Goal: Task Accomplishment & Management: Use online tool/utility

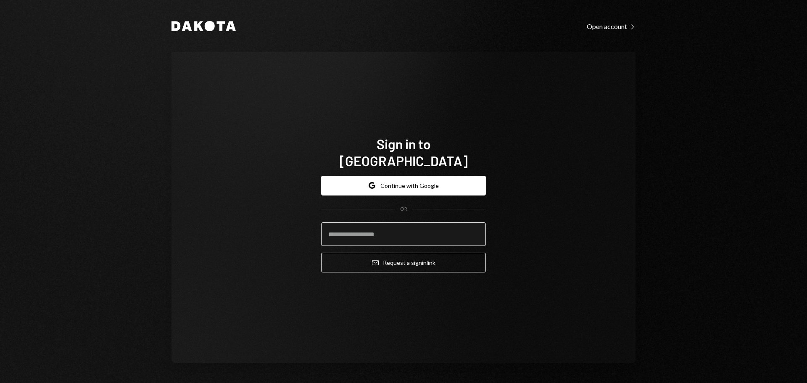
click at [347, 222] on input "email" at bounding box center [403, 234] width 165 height 24
type input "**********"
click at [321, 253] on button "Email Request a sign in link" at bounding box center [403, 263] width 165 height 20
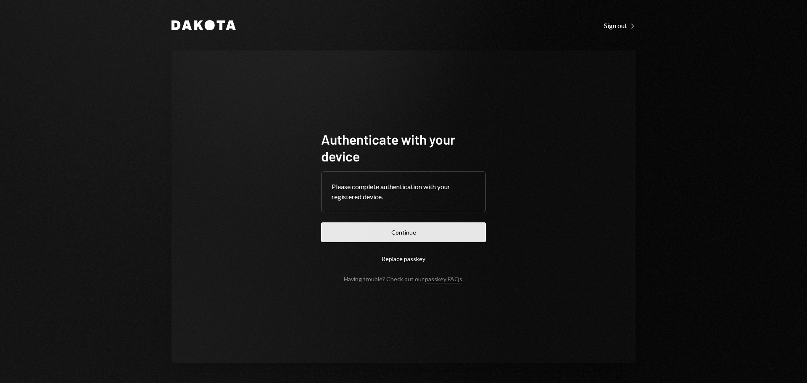
click at [407, 227] on button "Continue" at bounding box center [403, 232] width 165 height 20
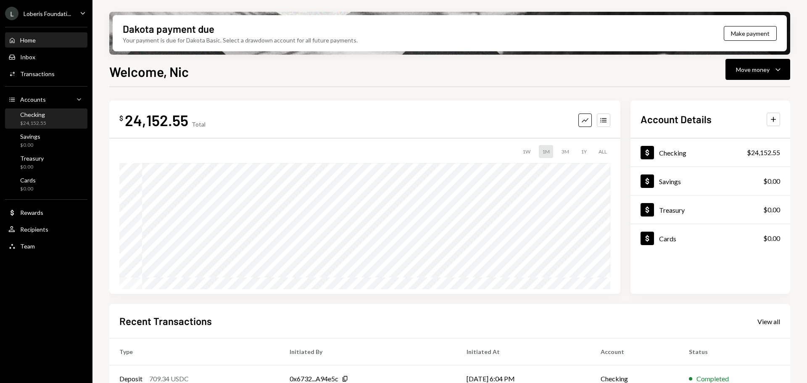
click at [48, 117] on div "Checking $24,152.55" at bounding box center [46, 119] width 76 height 16
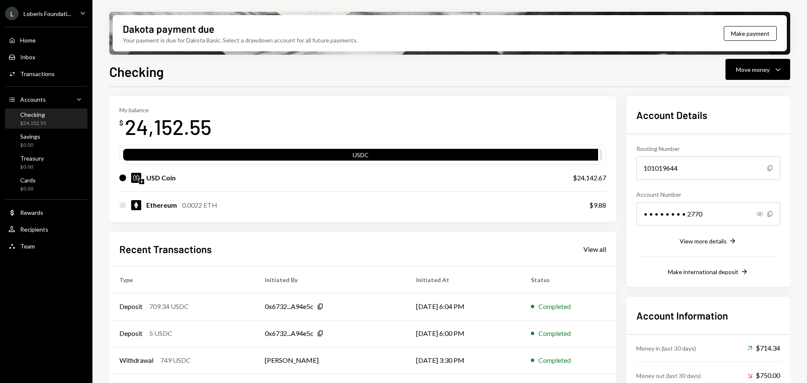
scroll to position [42, 0]
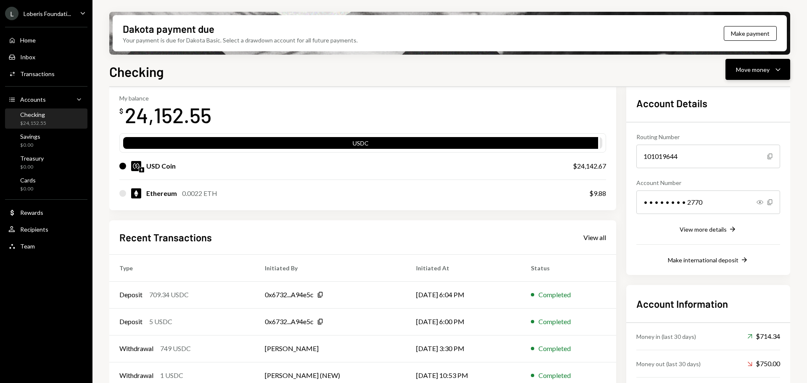
click at [740, 66] on div "Move money" at bounding box center [753, 69] width 34 height 9
click at [319, 203] on div "Ethereum 0.0022 ETH $9.88" at bounding box center [362, 193] width 487 height 27
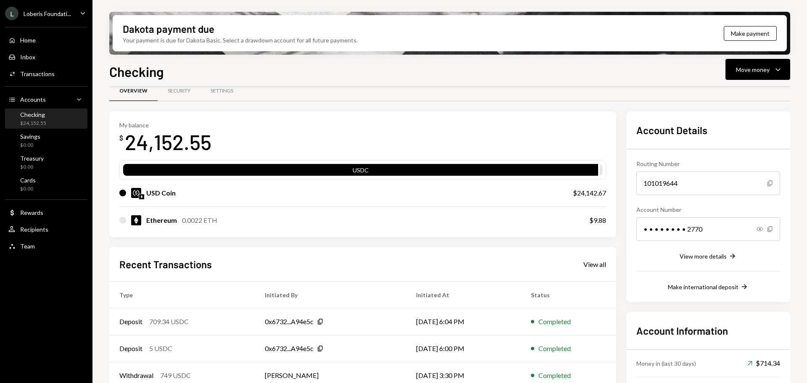
scroll to position [0, 0]
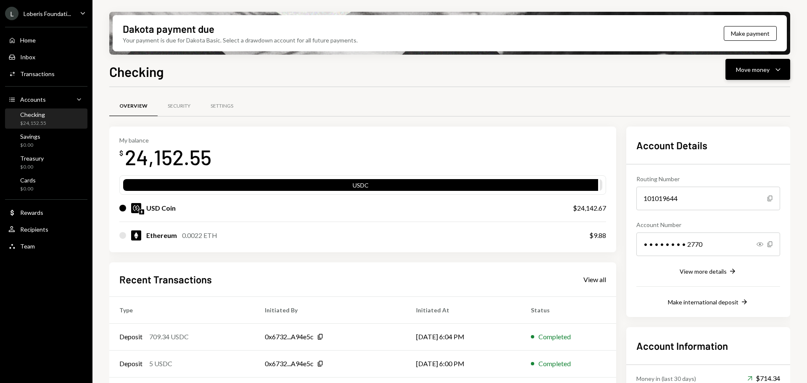
click at [728, 72] on button "Move money Caret Down" at bounding box center [757, 69] width 65 height 21
click at [632, 75] on div "Checking Move money Caret Down" at bounding box center [449, 70] width 681 height 18
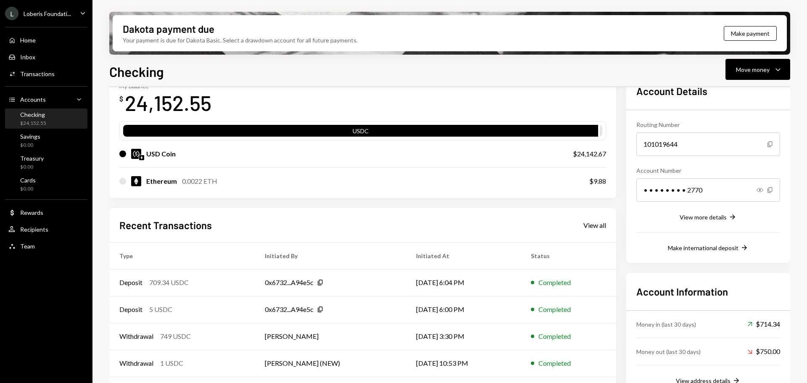
scroll to position [40, 0]
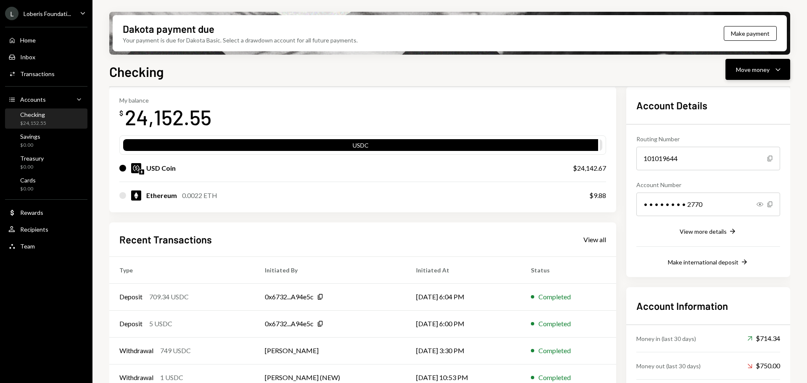
click at [753, 67] on div "Move money" at bounding box center [753, 69] width 34 height 9
click at [727, 92] on div "Send" at bounding box center [750, 94] width 61 height 9
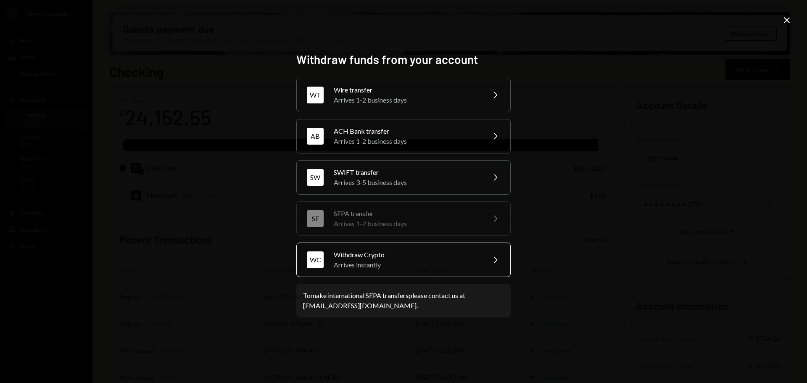
click at [420, 257] on div "Withdraw Crypto" at bounding box center [407, 255] width 146 height 10
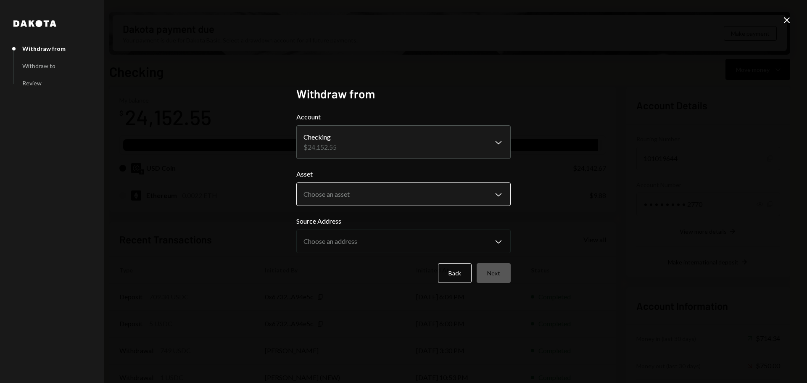
click at [329, 192] on body "[PERSON_NAME] Foundati... Caret Down Home Home Inbox Inbox Activities Transacti…" at bounding box center [403, 191] width 807 height 383
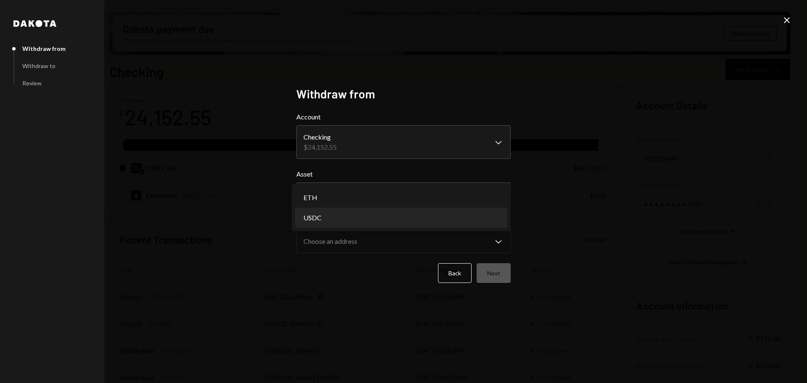
select select "****"
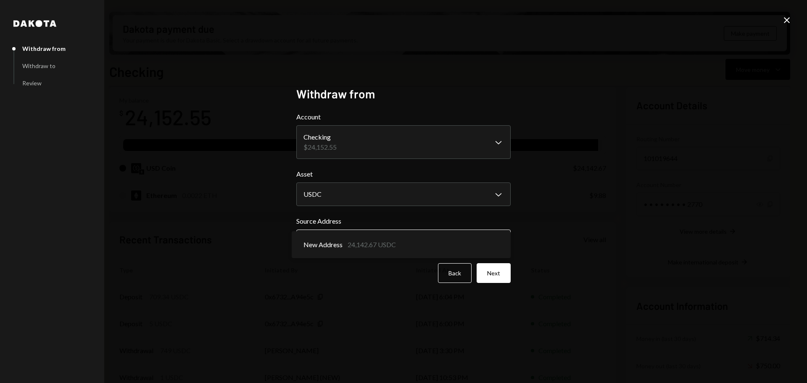
click at [335, 243] on body "[PERSON_NAME] Foundati... Caret Down Home Home Inbox Inbox Activities Transacti…" at bounding box center [403, 191] width 807 height 383
click at [493, 266] on button "Next" at bounding box center [494, 273] width 34 height 20
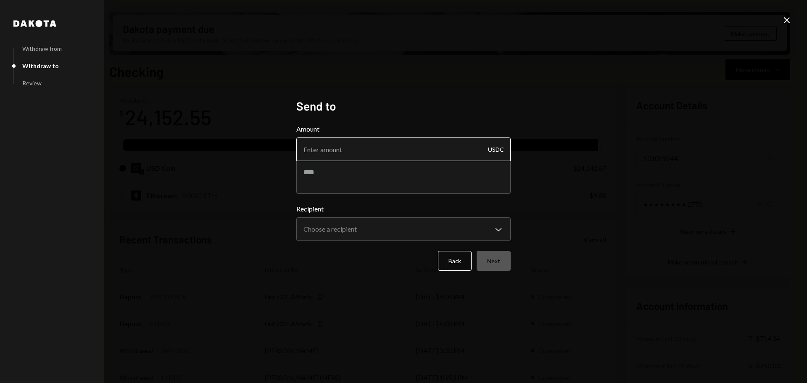
click at [393, 140] on input "Amount" at bounding box center [403, 149] width 214 height 24
click at [327, 147] on input "Amount" at bounding box center [403, 149] width 214 height 24
type input "1"
click at [338, 228] on body "[PERSON_NAME] Foundati... Caret Down Home Home Inbox Inbox Activities Transacti…" at bounding box center [403, 191] width 807 height 383
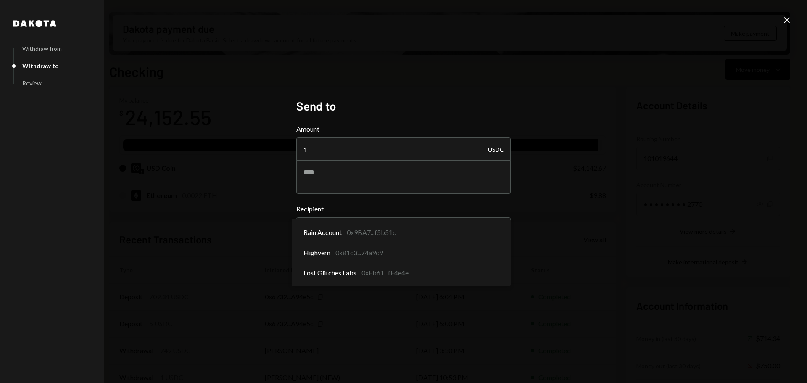
click at [277, 256] on div "**********" at bounding box center [403, 191] width 807 height 383
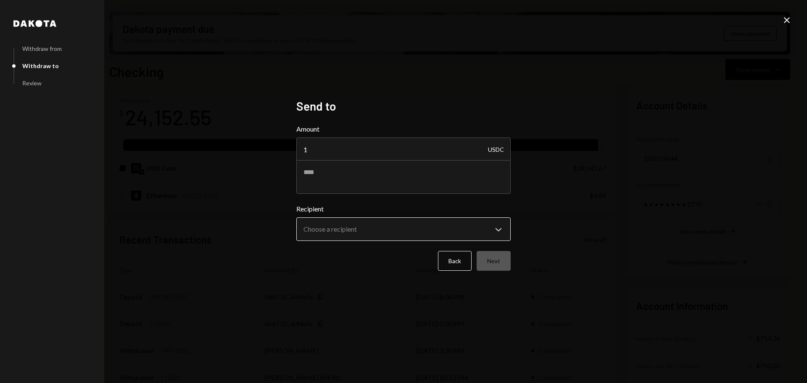
click at [386, 233] on body "[PERSON_NAME] Foundati... Caret Down Home Home Inbox Inbox Activities Transacti…" at bounding box center [403, 191] width 807 height 383
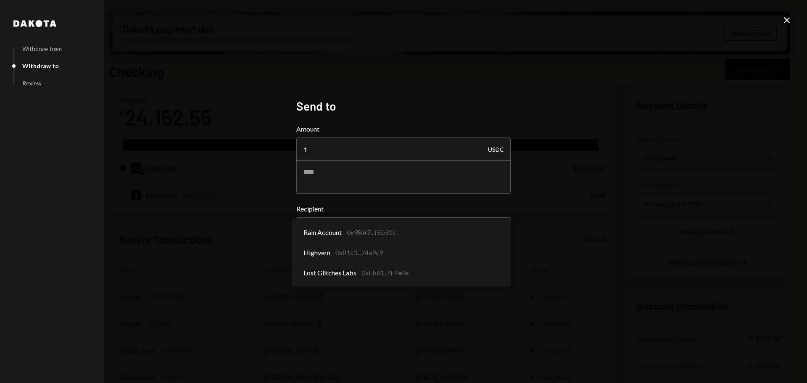
click at [243, 217] on div "**********" at bounding box center [403, 191] width 807 height 383
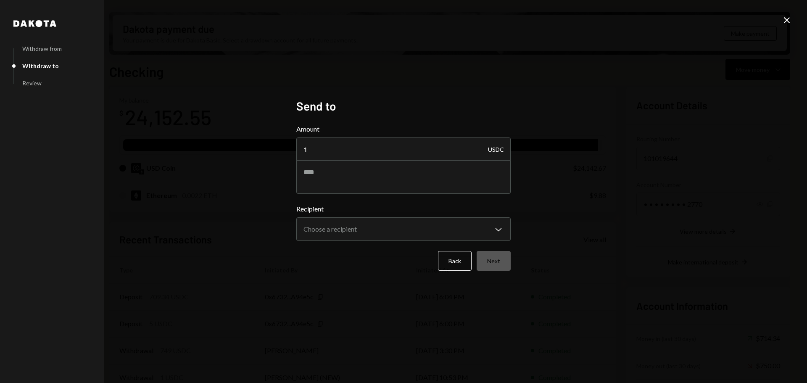
click at [780, 21] on div "**********" at bounding box center [403, 191] width 807 height 383
click at [787, 18] on icon "Close" at bounding box center [787, 20] width 10 height 10
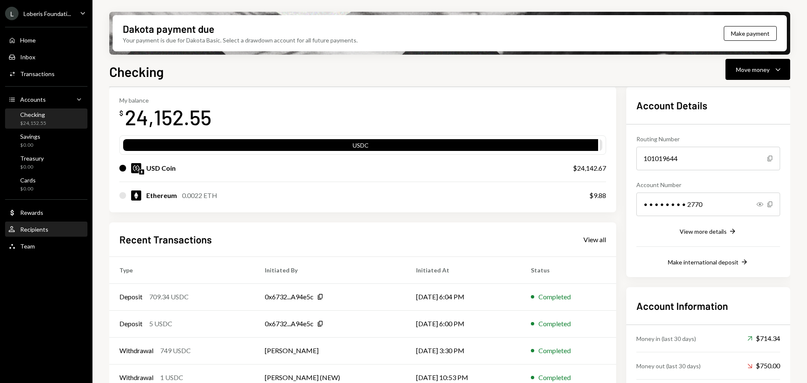
click at [36, 234] on div "User Recipients" at bounding box center [46, 229] width 76 height 14
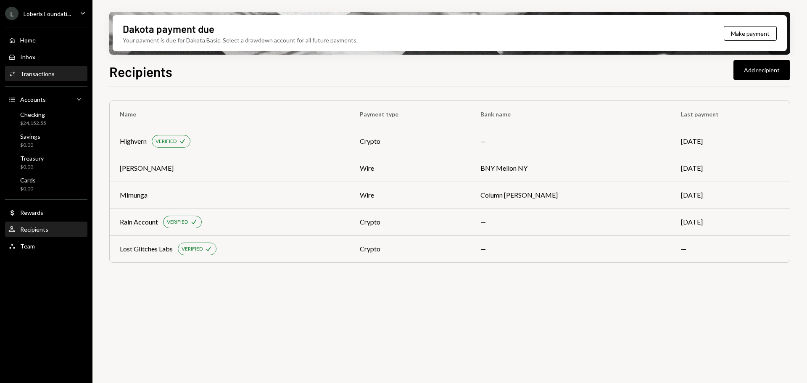
click at [42, 68] on div "Activities Transactions" at bounding box center [46, 74] width 76 height 14
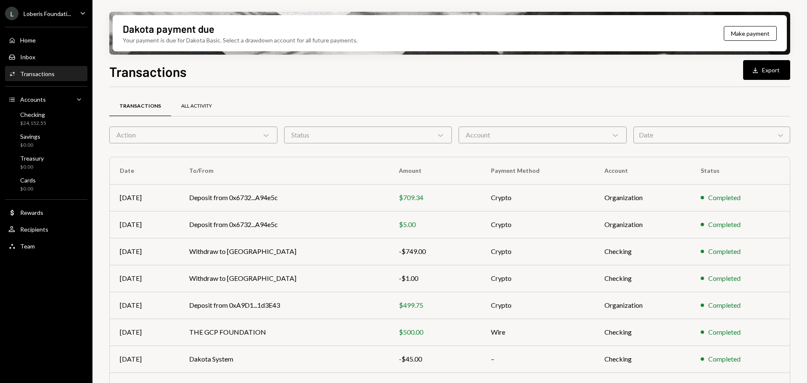
click at [194, 98] on div "All Activity" at bounding box center [196, 106] width 51 height 20
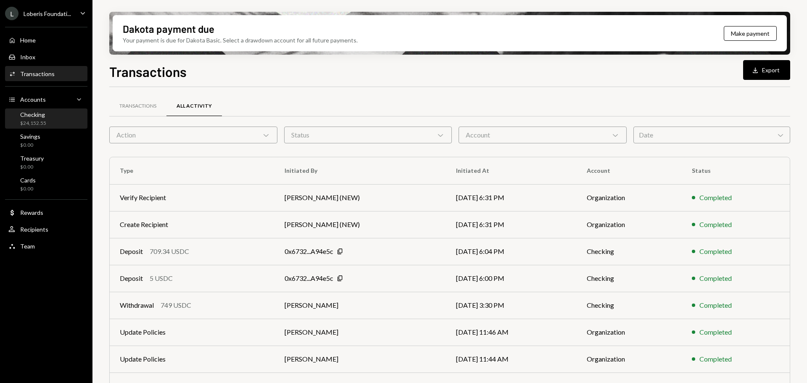
click at [62, 118] on div "Checking $24,152.55" at bounding box center [46, 119] width 76 height 16
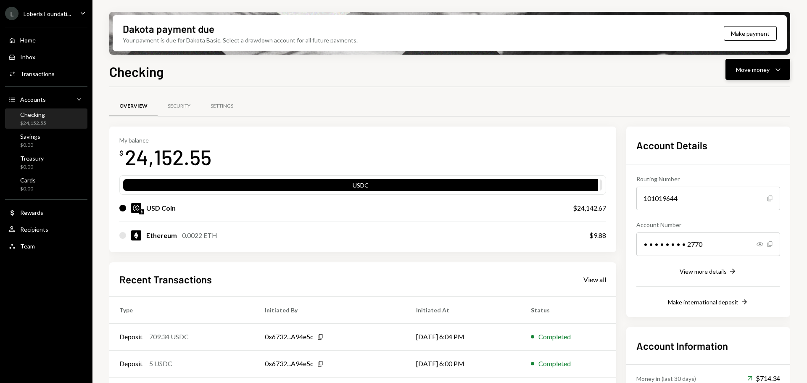
click at [744, 75] on button "Move money Caret Down" at bounding box center [757, 69] width 65 height 21
click at [735, 92] on div "Send" at bounding box center [750, 94] width 61 height 9
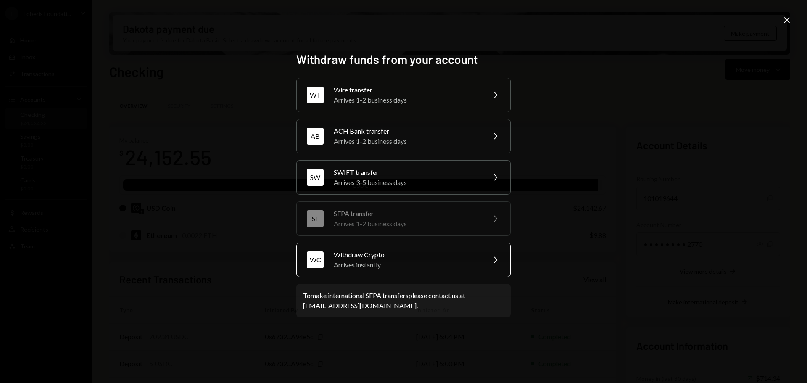
click at [402, 260] on div "Arrives instantly" at bounding box center [407, 265] width 146 height 10
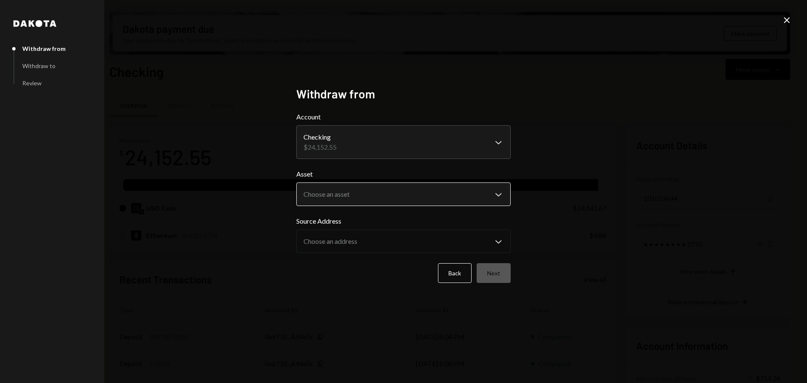
click at [356, 190] on body "[PERSON_NAME] Foundati... Caret Down Home Home Inbox Inbox Activities Transacti…" at bounding box center [403, 191] width 807 height 383
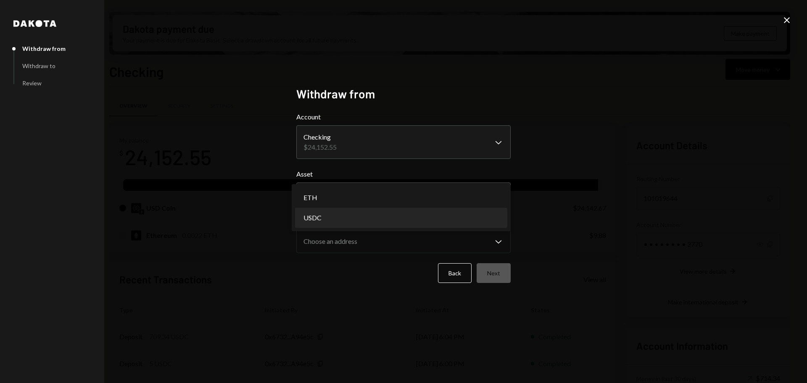
select select "****"
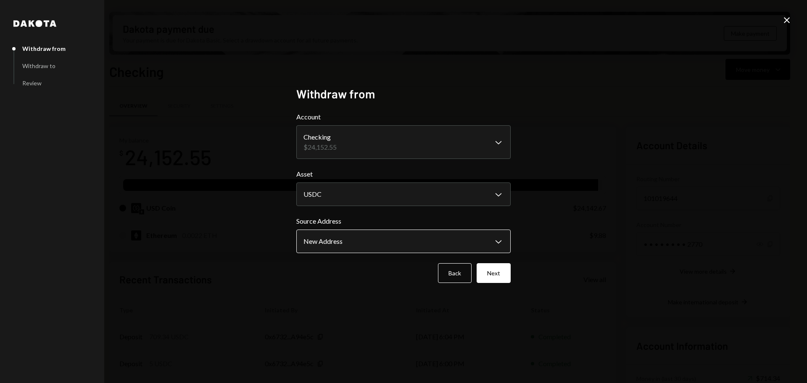
click at [348, 234] on body "[PERSON_NAME] Foundati... Caret Down Home Home Inbox Inbox Activities Transacti…" at bounding box center [403, 191] width 807 height 383
click at [498, 274] on button "Next" at bounding box center [494, 273] width 34 height 20
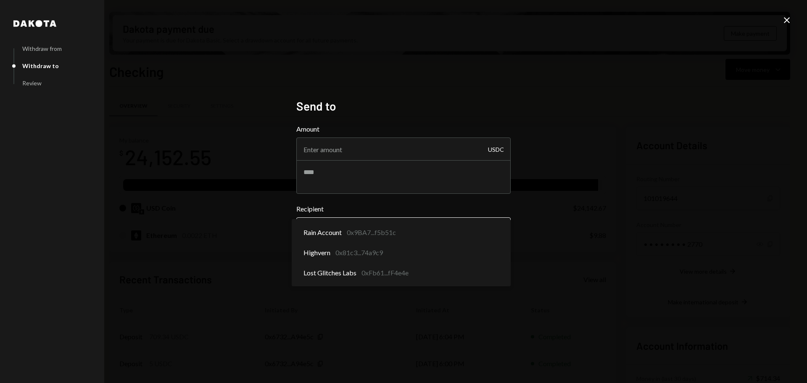
click at [354, 224] on body "[PERSON_NAME] Foundati... Caret Down Home Home Inbox Inbox Activities Transacti…" at bounding box center [403, 191] width 807 height 383
select select "**********"
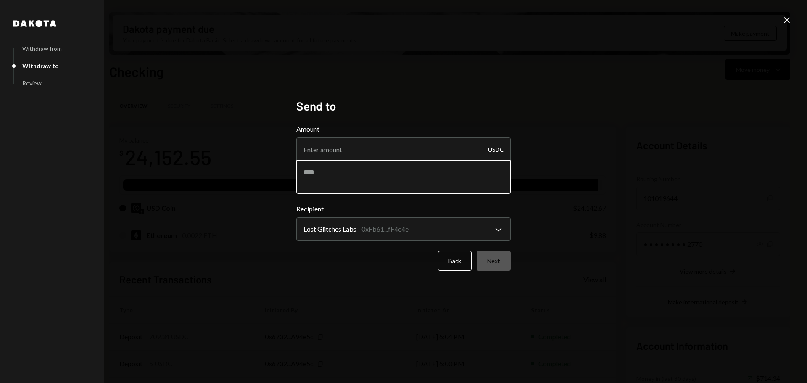
click at [333, 172] on textarea at bounding box center [403, 177] width 214 height 34
type textarea "****"
click at [322, 155] on input "Amount" at bounding box center [403, 149] width 214 height 24
type input "1"
click at [595, 175] on div "**********" at bounding box center [403, 191] width 807 height 383
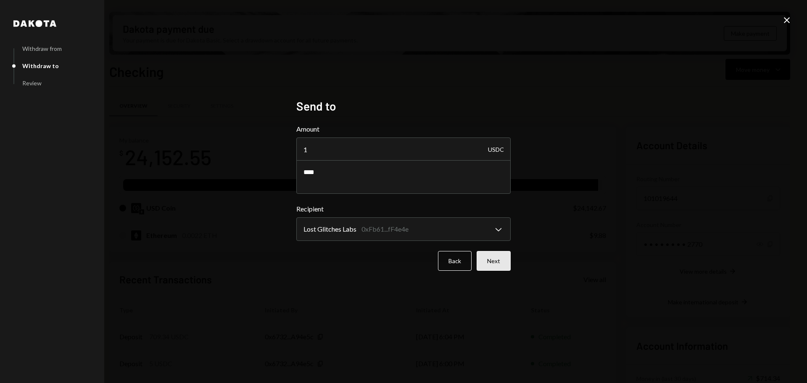
click at [491, 262] on button "Next" at bounding box center [494, 261] width 34 height 20
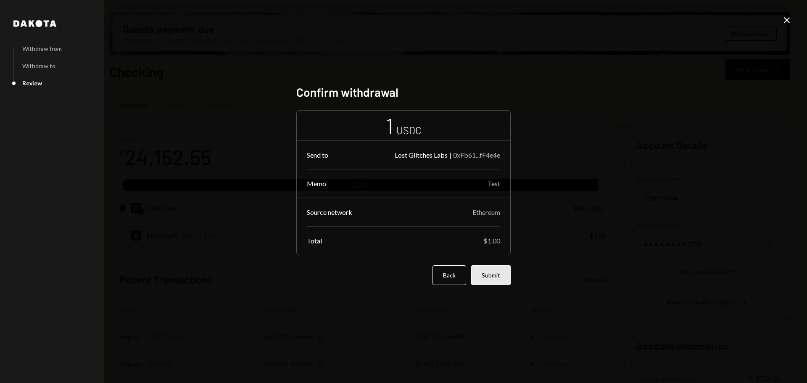
click at [492, 276] on button "Submit" at bounding box center [491, 275] width 40 height 20
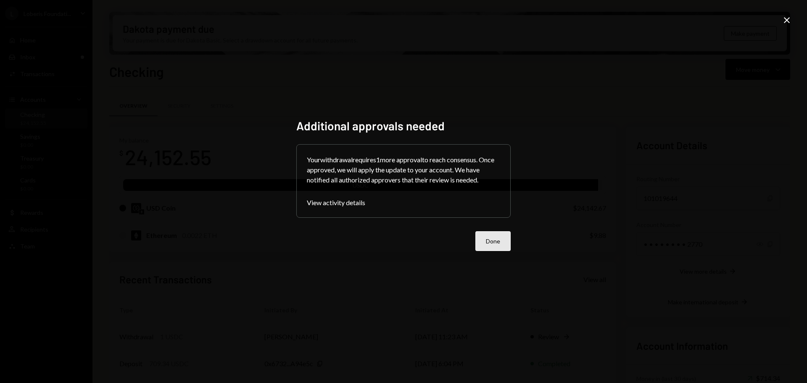
click at [487, 237] on button "Done" at bounding box center [492, 241] width 35 height 20
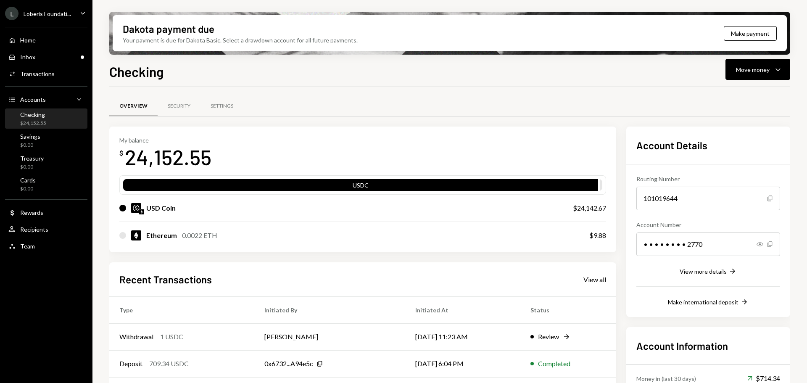
click at [59, 117] on div "Checking $24,152.55" at bounding box center [46, 119] width 76 height 16
click at [66, 57] on div "Inbox Inbox" at bounding box center [46, 57] width 76 height 8
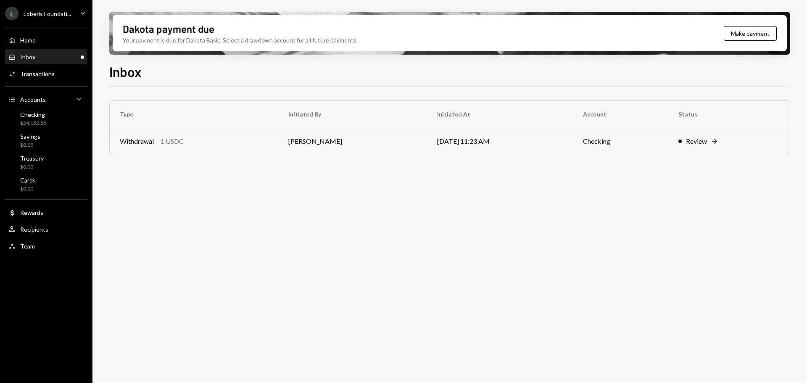
click at [47, 56] on div "Inbox Inbox" at bounding box center [46, 57] width 76 height 8
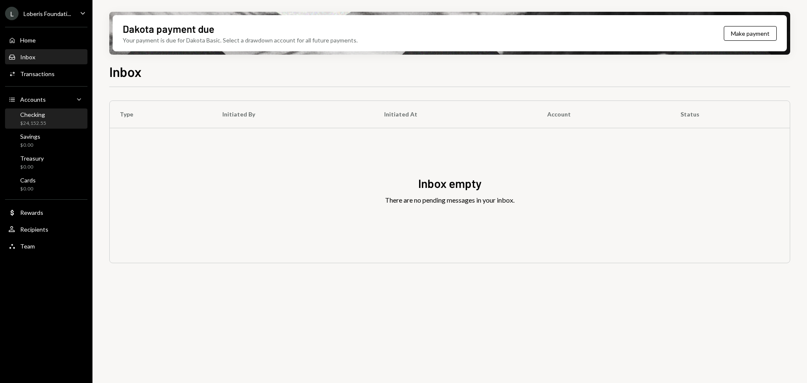
drag, startPoint x: 39, startPoint y: 111, endPoint x: 25, endPoint y: 121, distance: 16.3
click at [25, 121] on div "$24,152.55" at bounding box center [33, 123] width 26 height 7
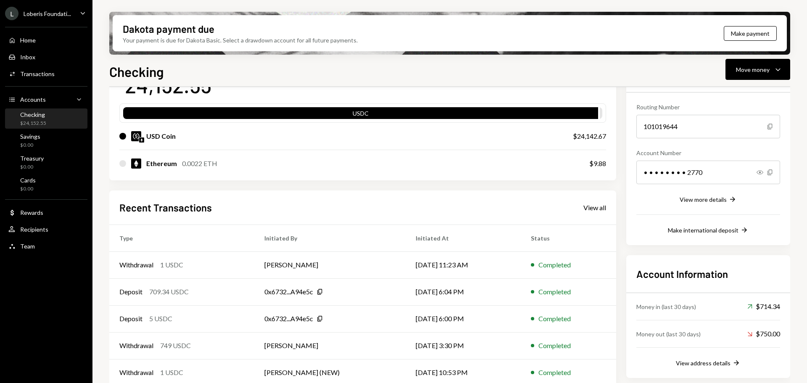
scroll to position [82, 0]
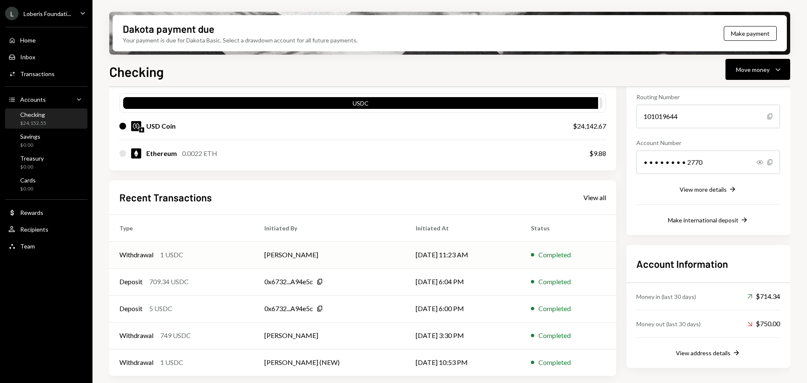
click at [254, 253] on td "Withdrawal 1 USDC" at bounding box center [181, 254] width 145 height 27
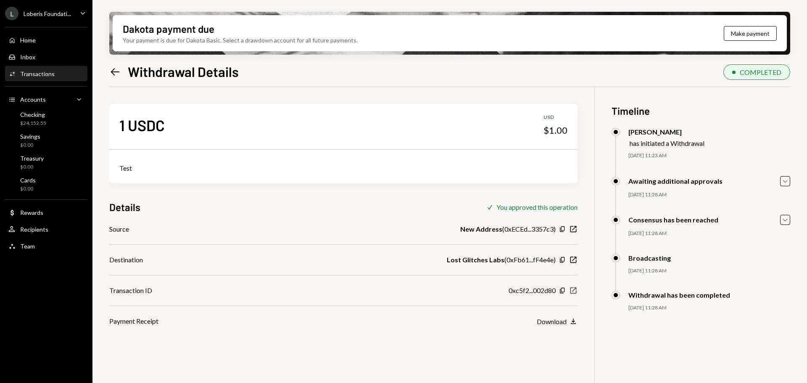
click at [572, 292] on icon "New Window" at bounding box center [573, 290] width 8 height 8
